Goal: Task Accomplishment & Management: Use online tool/utility

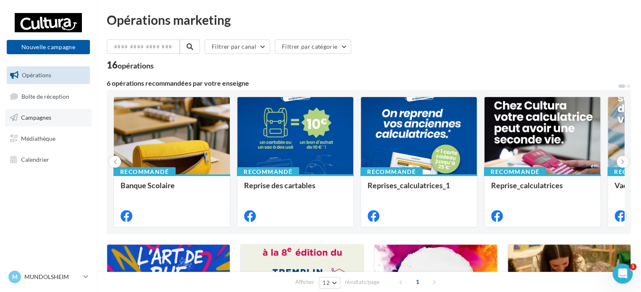
click at [47, 119] on span "Campagnes" at bounding box center [36, 117] width 30 height 7
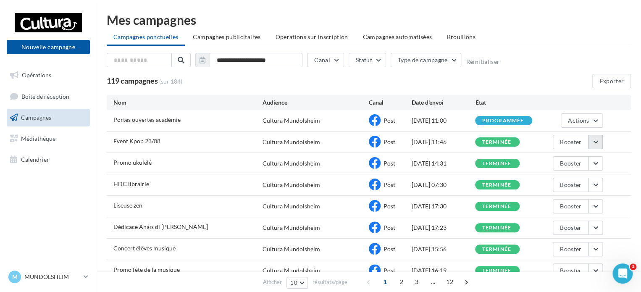
click at [597, 137] on button "button" at bounding box center [596, 142] width 14 height 14
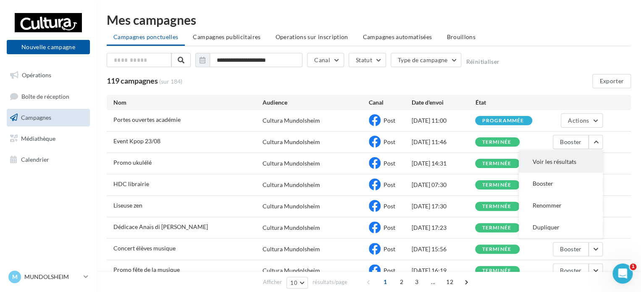
click at [560, 163] on button "Voir les résultats" at bounding box center [561, 162] width 84 height 22
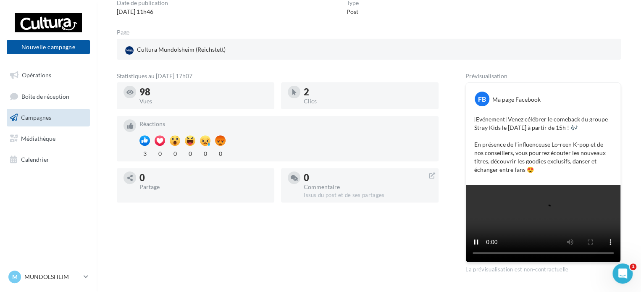
scroll to position [84, 0]
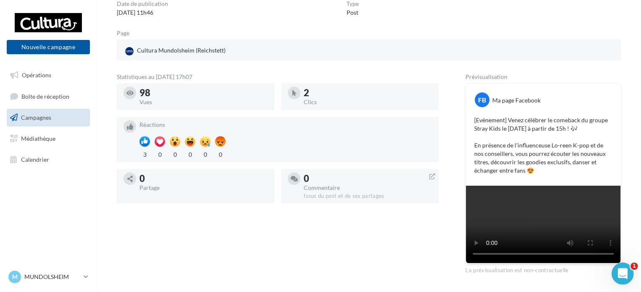
click at [625, 274] on icon "Ouvrir le Messenger Intercom" at bounding box center [622, 273] width 14 height 14
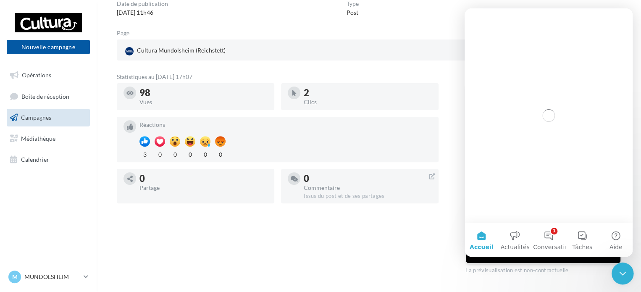
scroll to position [0, 0]
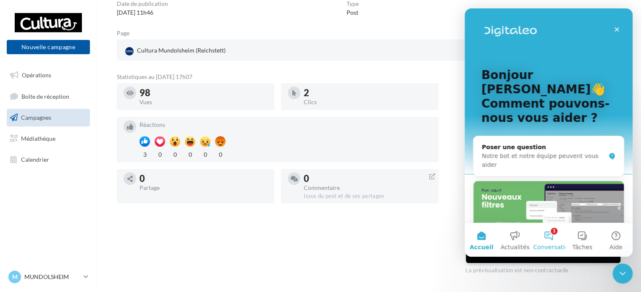
click at [556, 235] on button "1 Conversations" at bounding box center [549, 240] width 34 height 34
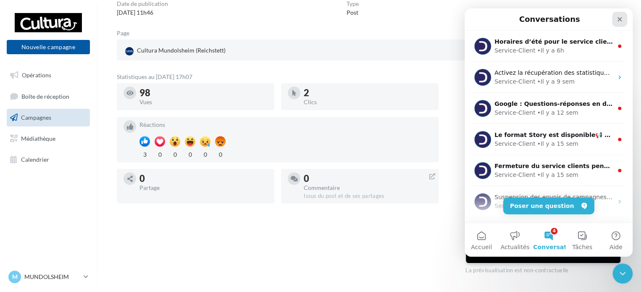
click at [622, 17] on icon "Fermer" at bounding box center [620, 19] width 7 height 7
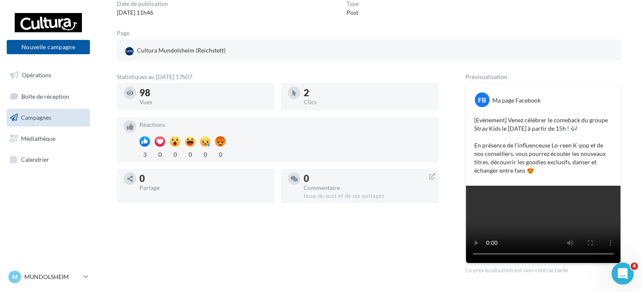
click at [614, 270] on div "Ouvrir le Messenger Intercom" at bounding box center [622, 272] width 28 height 28
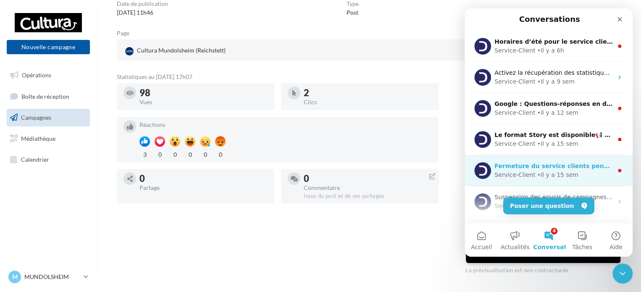
click at [597, 174] on div "Service-Client • Il y a 15 sem" at bounding box center [554, 175] width 119 height 9
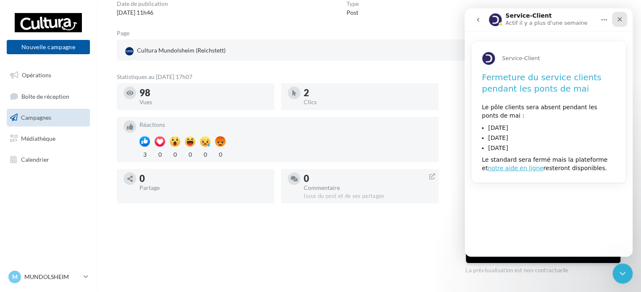
click at [625, 19] on div "Fermer" at bounding box center [619, 19] width 15 height 15
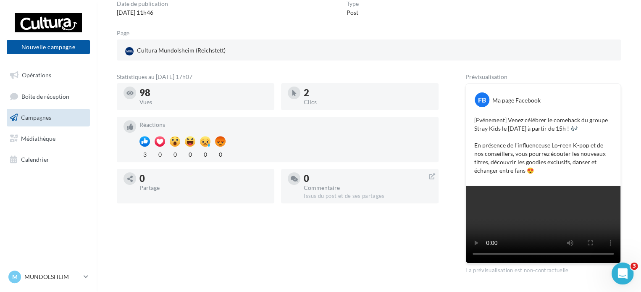
click at [622, 279] on div "Ouvrir le Messenger Intercom" at bounding box center [622, 272] width 28 height 28
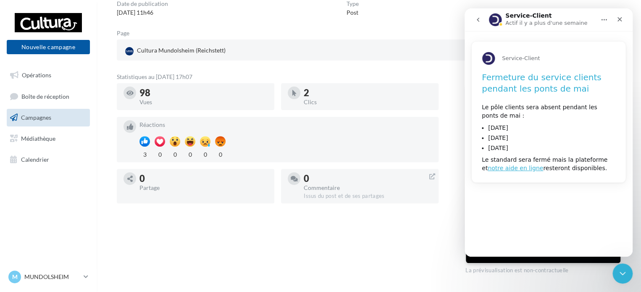
click at [274, 30] on div "Nom de campagne Event Kpop 23/08 Date de publication 18/08/2025 11h46 Type Post…" at bounding box center [369, 123] width 504 height 302
click at [30, 77] on span "Opérations" at bounding box center [36, 74] width 29 height 7
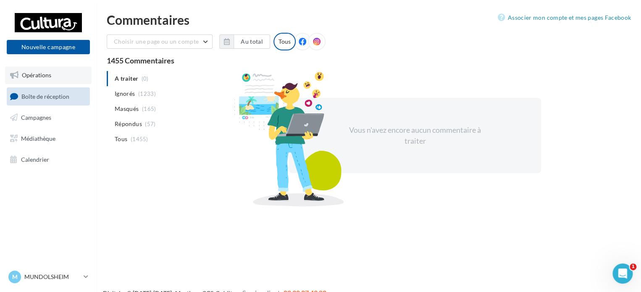
click at [43, 77] on span "Opérations" at bounding box center [36, 74] width 29 height 7
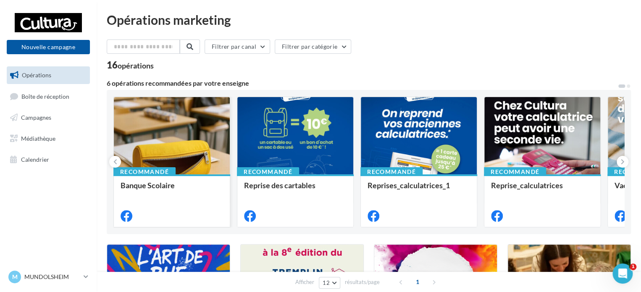
click at [156, 141] on div at bounding box center [172, 136] width 116 height 78
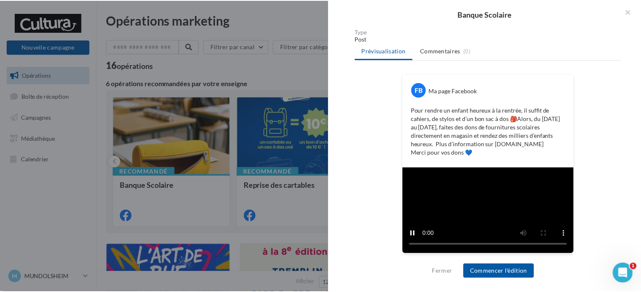
scroll to position [229, 0]
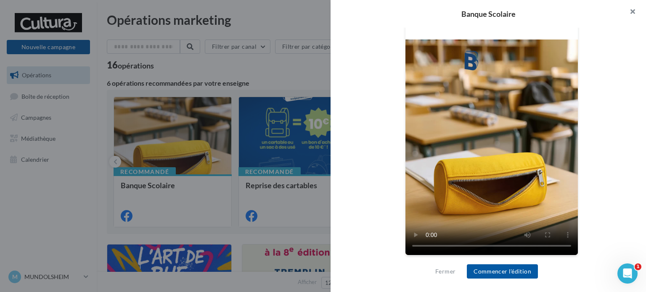
click at [634, 15] on button "button" at bounding box center [629, 12] width 34 height 25
